Goal: Transaction & Acquisition: Purchase product/service

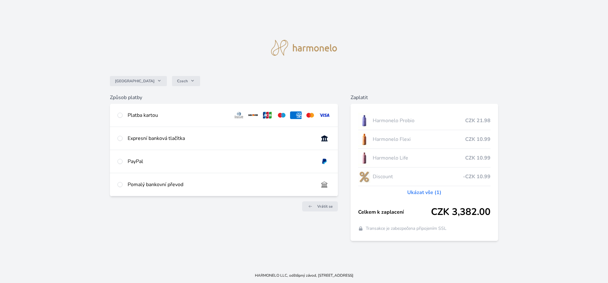
click at [121, 165] on div "PayPal" at bounding box center [224, 161] width 228 height 23
radio input "true"
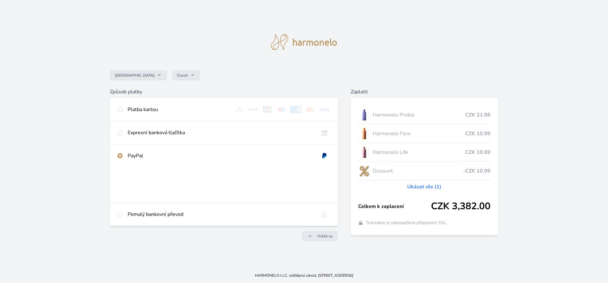
click at [123, 111] on div "Platba kartou" at bounding box center [224, 109] width 228 height 23
radio input "true"
radio input "false"
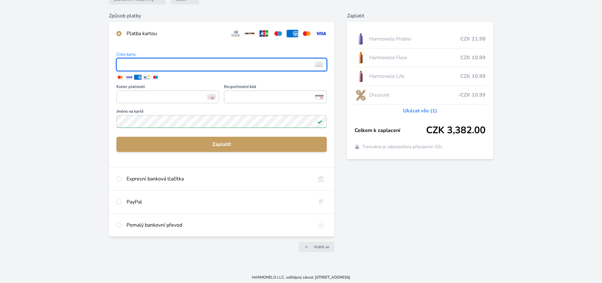
scroll to position [69, 0]
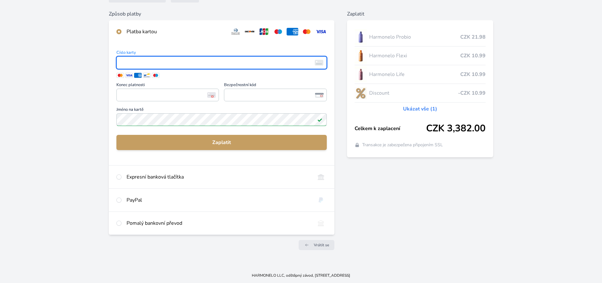
click at [133, 194] on div "PayPal" at bounding box center [222, 200] width 226 height 23
radio input "false"
radio input "true"
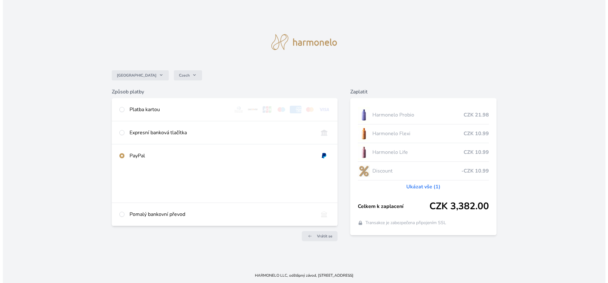
scroll to position [0, 0]
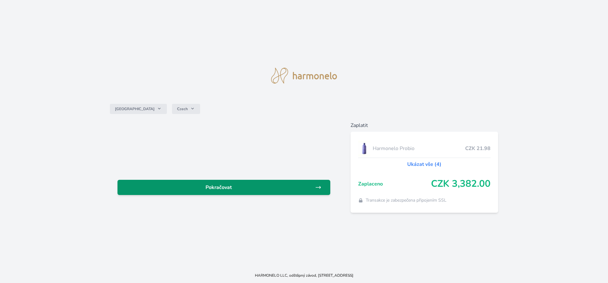
click at [266, 191] on span "Pokračovat" at bounding box center [219, 188] width 192 height 8
